Goal: Navigation & Orientation: Find specific page/section

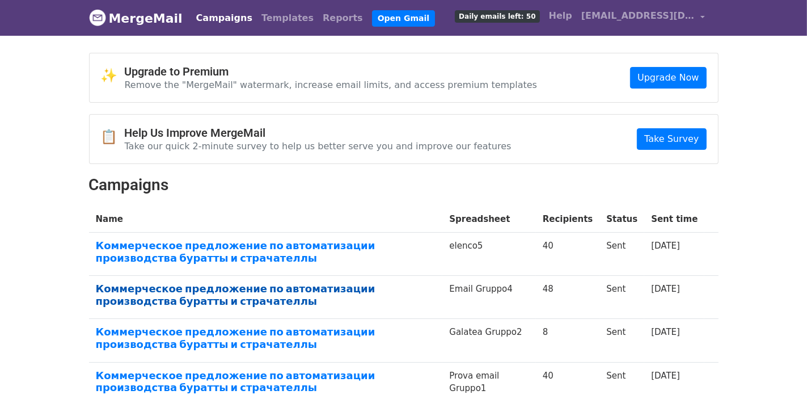
click at [304, 293] on link "Коммерческое предложение по автоматизации производства буратты и страчателлы" at bounding box center [266, 294] width 340 height 24
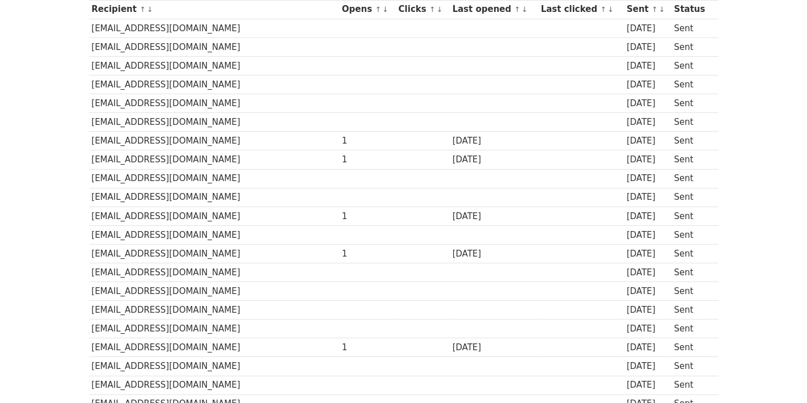
scroll to position [170, 0]
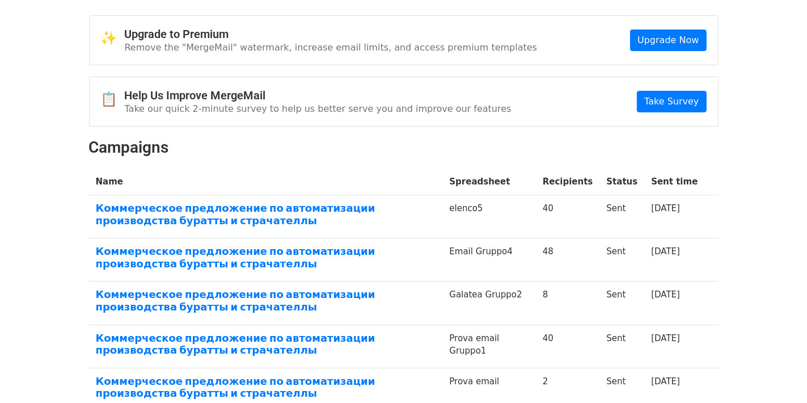
scroll to position [57, 0]
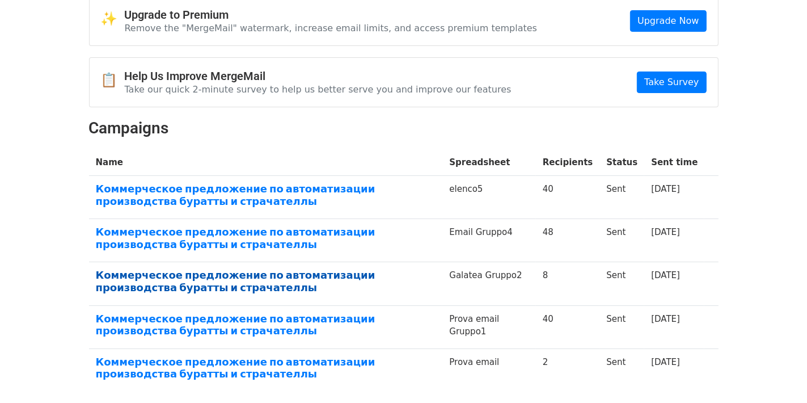
click at [311, 269] on link "Коммерческое предложение по автоматизации производства буратты и страчателлы" at bounding box center [266, 281] width 340 height 24
